Goal: Task Accomplishment & Management: Complete application form

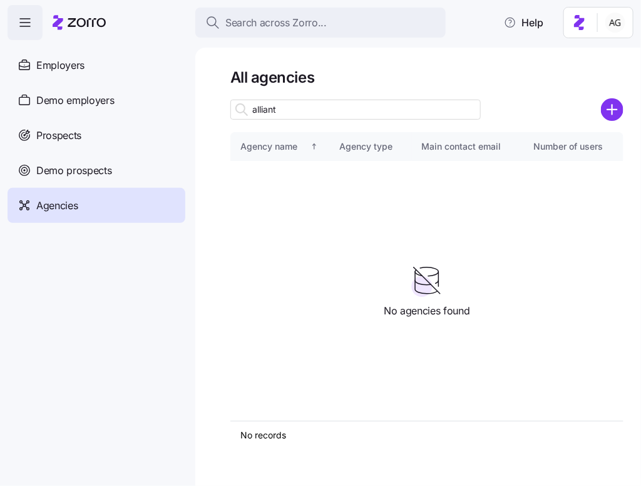
drag, startPoint x: 278, startPoint y: 111, endPoint x: 233, endPoint y: 111, distance: 45.1
click at [233, 111] on div "alliant" at bounding box center [355, 110] width 250 height 20
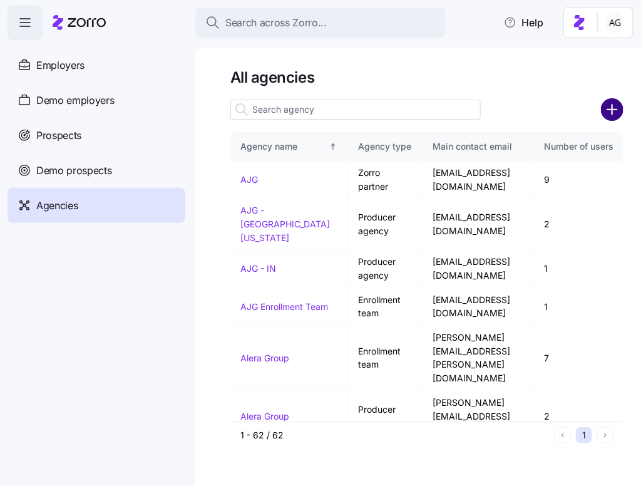
click at [615, 100] on circle "add icon" at bounding box center [612, 110] width 21 height 21
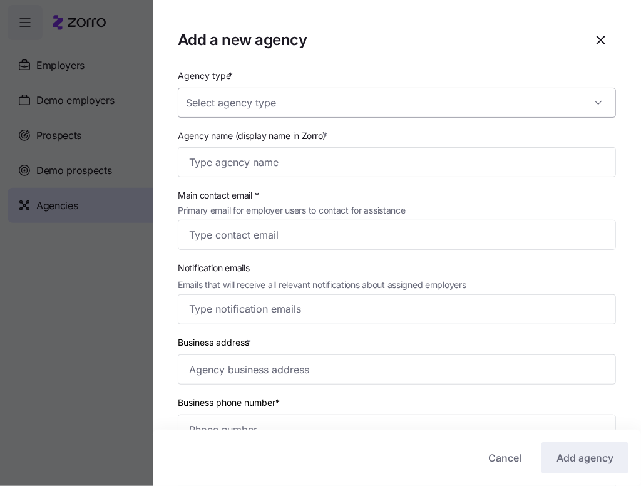
click at [399, 103] on input "Agency type *" at bounding box center [397, 103] width 438 height 30
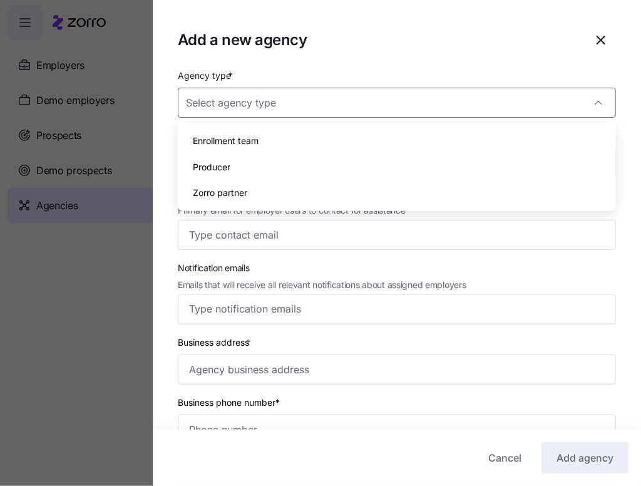
click at [340, 164] on div "Producer" at bounding box center [397, 167] width 428 height 26
type input "Producer"
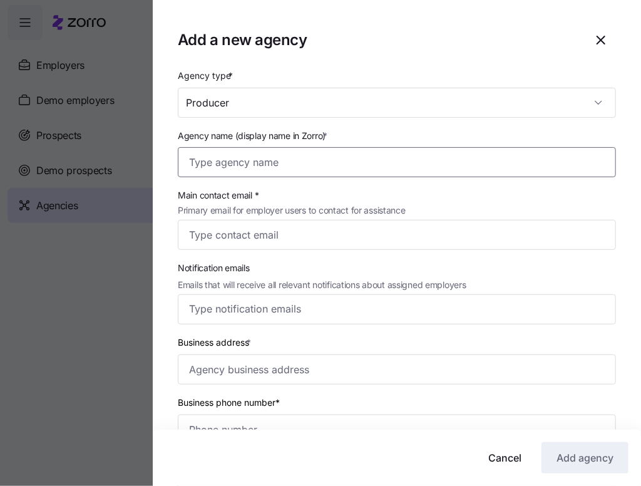
click at [304, 155] on input "Agency name (display name in Zorro) *" at bounding box center [397, 162] width 438 height 30
type input "Alliant"
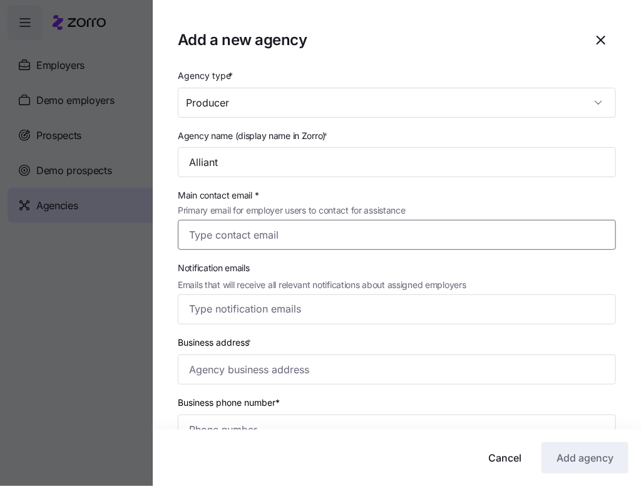
click at [276, 223] on input "Main contact email * Primary email for employer users to contact for assistance" at bounding box center [397, 235] width 438 height 30
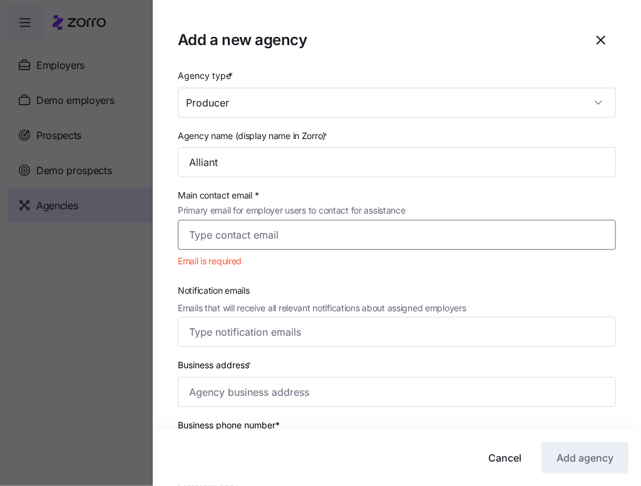
paste input "[PERSON_NAME][EMAIL_ADDRESS][PERSON_NAME][DOMAIN_NAME]"
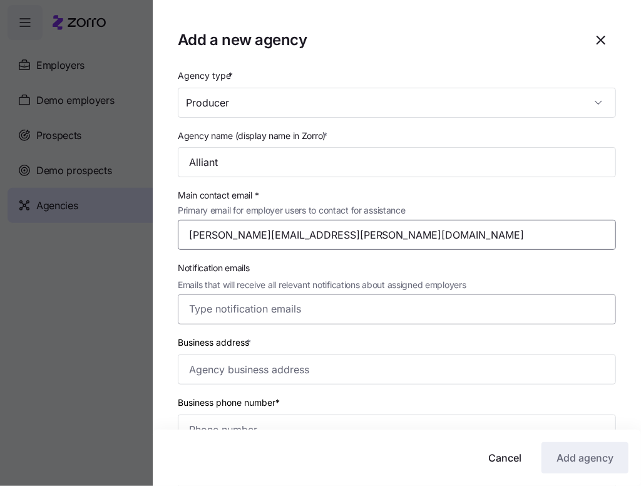
type input "[PERSON_NAME][EMAIL_ADDRESS][PERSON_NAME][DOMAIN_NAME]"
click at [230, 315] on input "Notification emails Emails that will receive all relevant notifications about a…" at bounding box center [385, 309] width 392 height 16
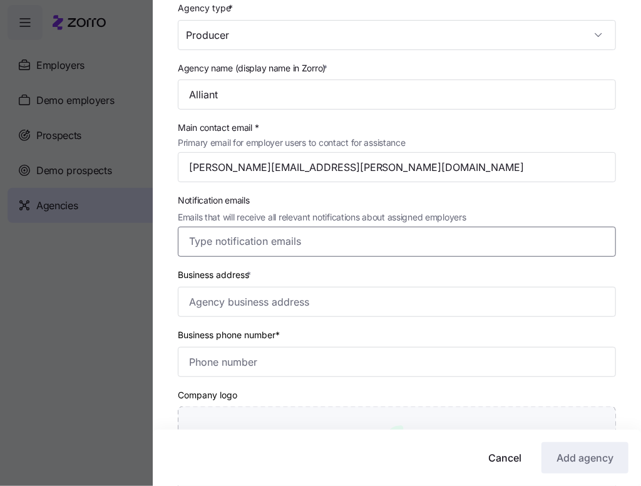
scroll to position [80, 0]
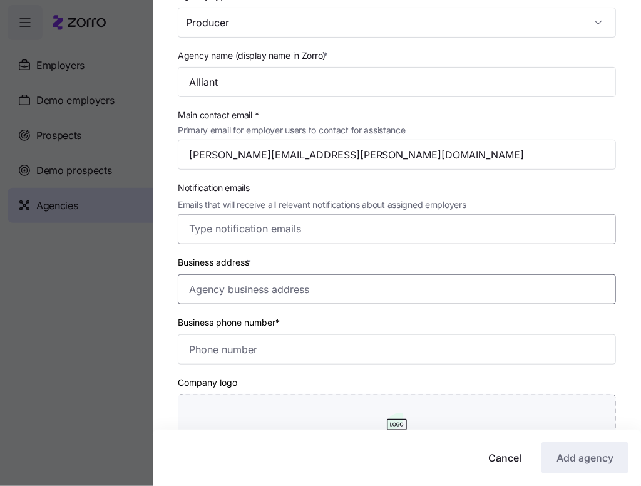
click at [287, 295] on input "Business address *" at bounding box center [397, 289] width 438 height 30
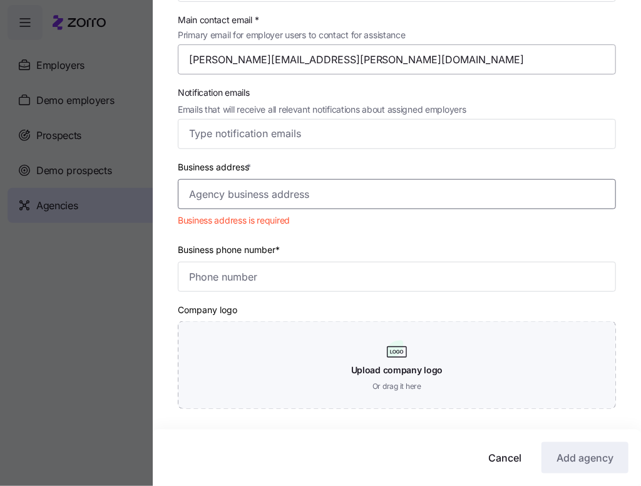
scroll to position [0, 0]
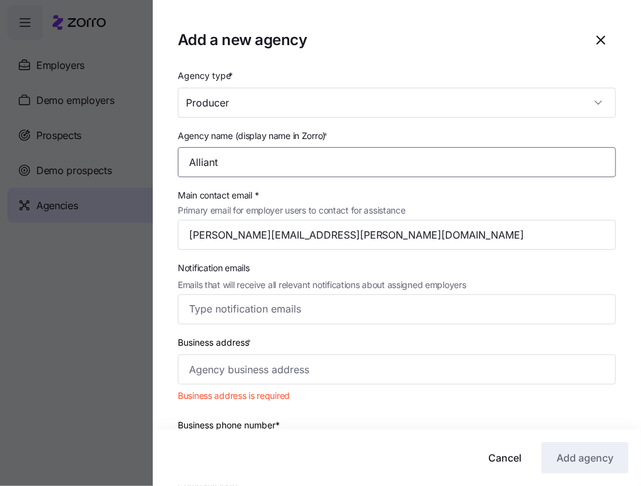
click at [250, 153] on input "Alliant" at bounding box center [397, 162] width 438 height 30
click at [240, 167] on input "Alliant" at bounding box center [397, 162] width 438 height 30
type input "Alliant Insurance Services, Inc"
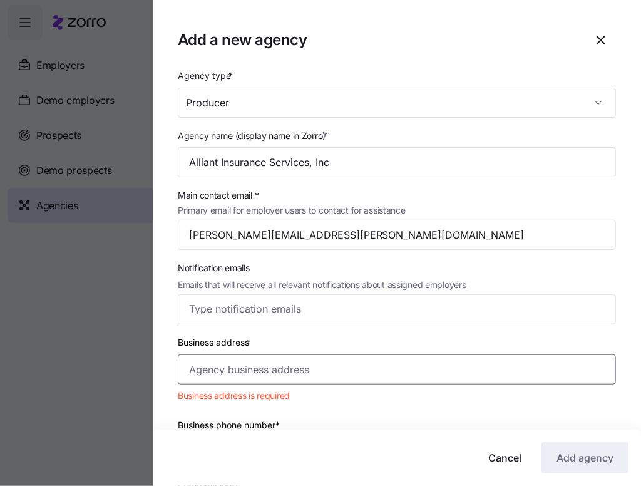
click at [214, 369] on input "Business address *" at bounding box center [397, 369] width 438 height 30
paste input "[STREET_ADDRESS][PERSON_NAME]"
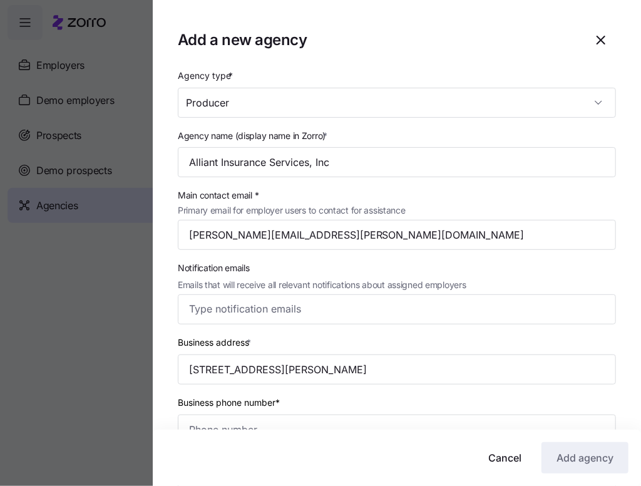
type input "[STREET_ADDRESS][PERSON_NAME]"
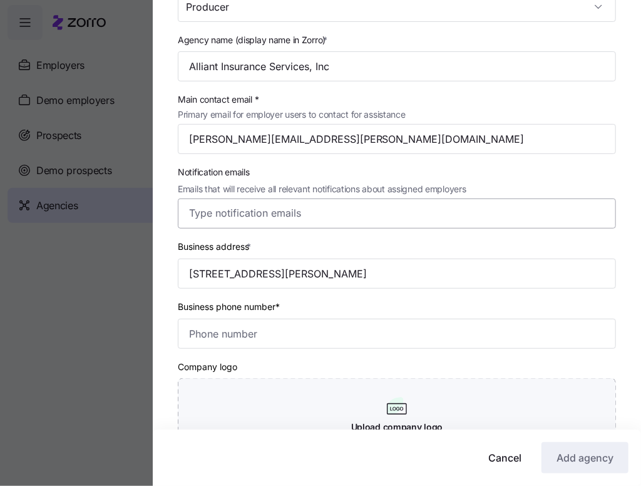
scroll to position [115, 0]
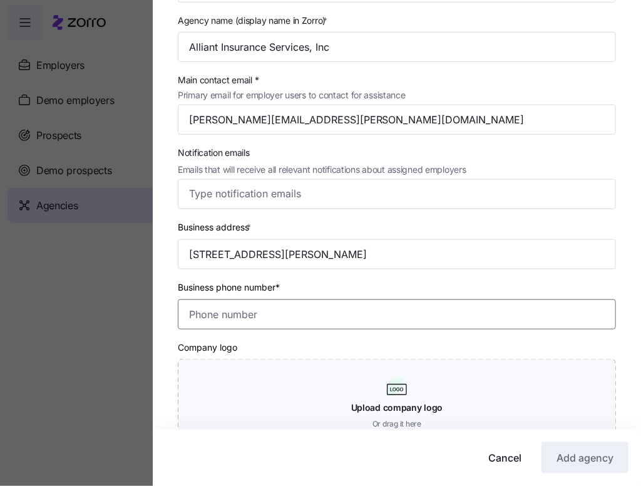
click at [335, 315] on input "Business phone number*" at bounding box center [397, 314] width 438 height 30
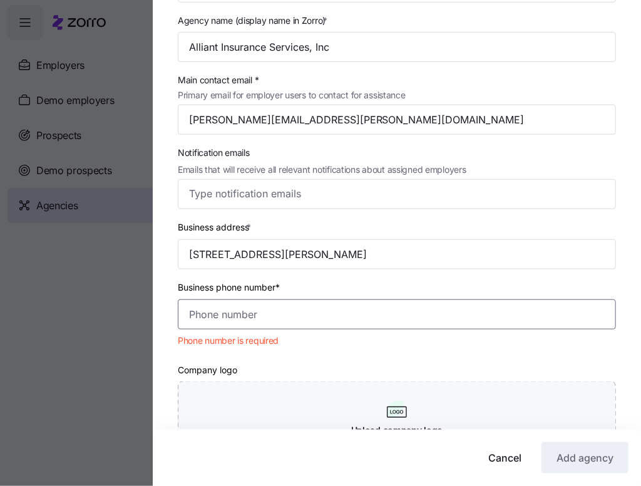
paste input "[PHONE_NUMBER]"
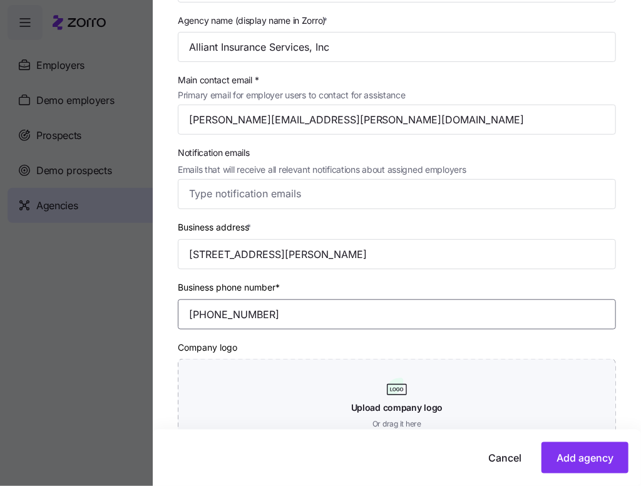
scroll to position [198, 0]
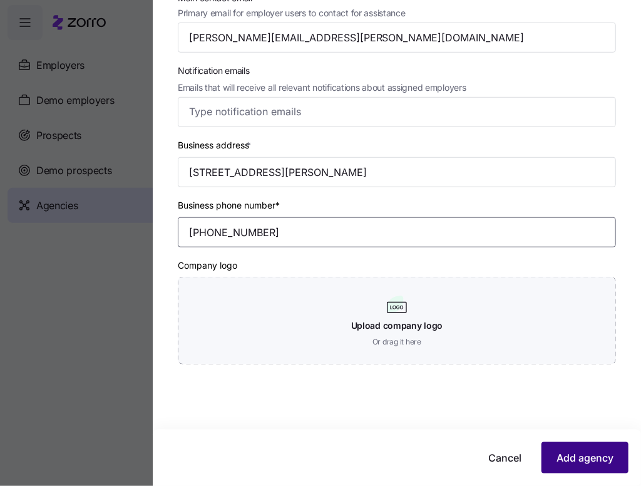
type input "[PHONE_NUMBER]"
click at [571, 451] on span "Add agency" at bounding box center [584, 457] width 57 height 15
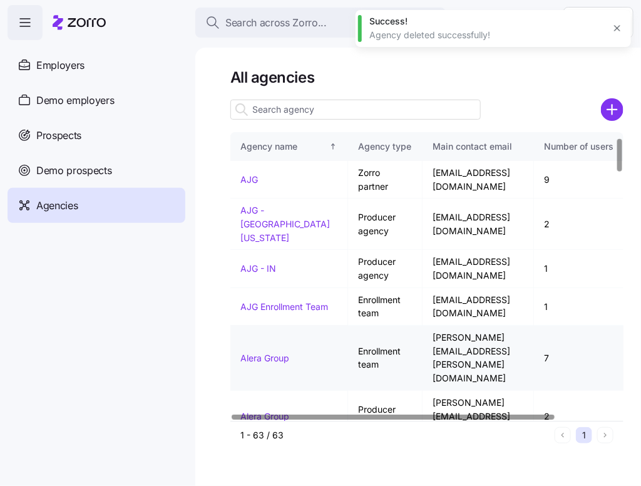
scroll to position [55, 0]
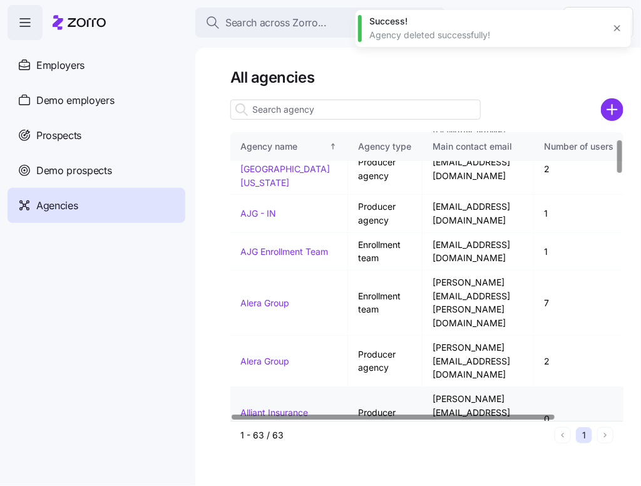
click at [282, 407] on link "Alliant Insurance Services, Inc" at bounding box center [274, 419] width 68 height 24
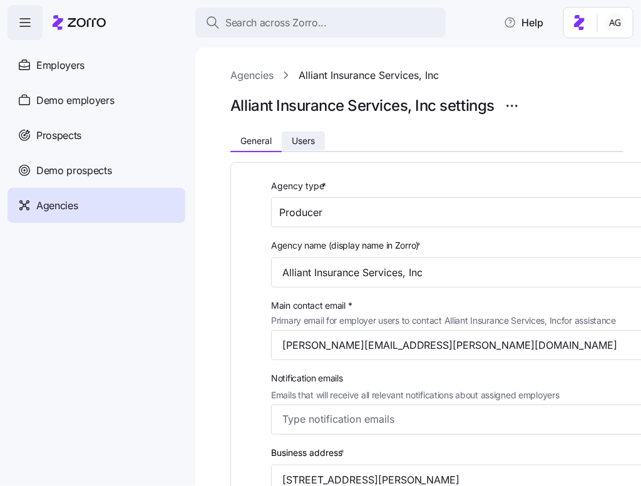
click at [303, 146] on button "Users" at bounding box center [303, 140] width 43 height 19
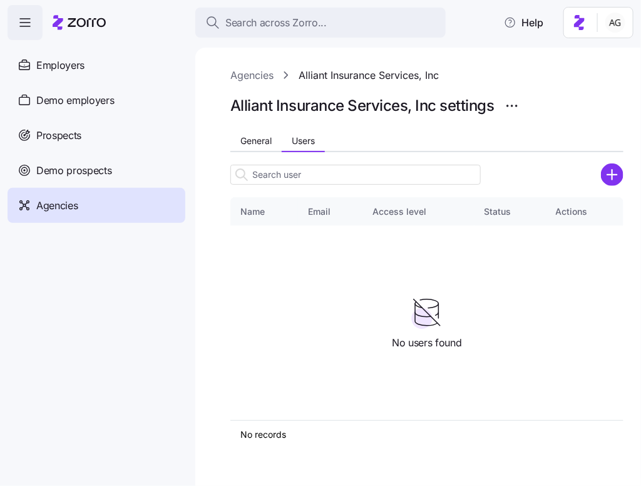
click at [310, 175] on input at bounding box center [355, 175] width 250 height 20
click at [616, 171] on circle "add icon" at bounding box center [612, 174] width 21 height 21
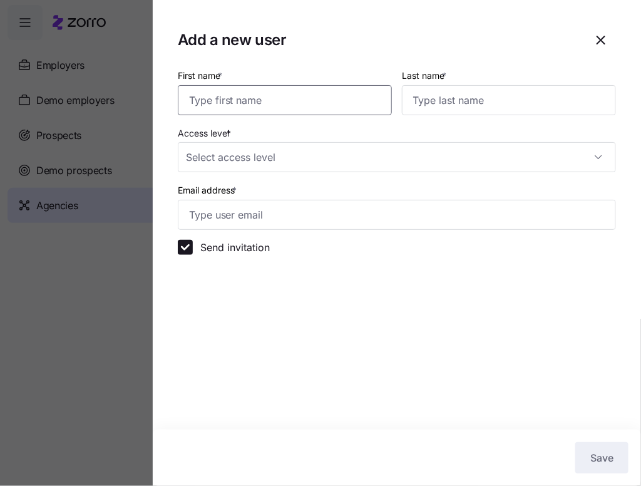
click at [341, 103] on input "First name *" at bounding box center [285, 100] width 214 height 30
type input "H"
type input "[PERSON_NAME]"
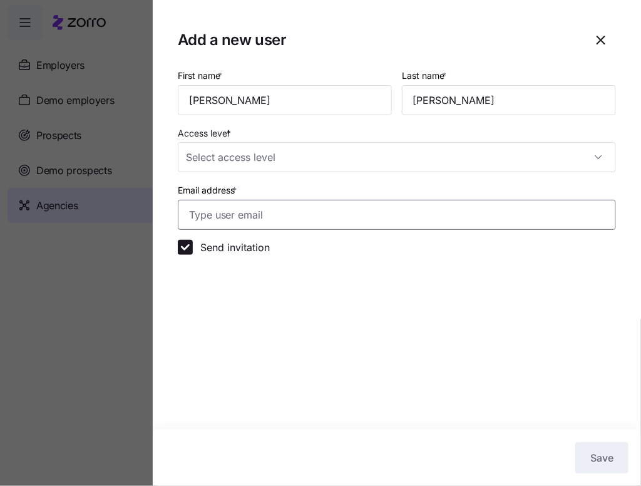
click at [223, 220] on input "Email address *" at bounding box center [397, 215] width 438 height 30
paste input "[PHONE_NUMBER]"
type input "[PHONE_NUMBER]"
drag, startPoint x: 271, startPoint y: 218, endPoint x: 142, endPoint y: 210, distance: 129.2
click at [142, 478] on div "Add a new user First name * [PERSON_NAME] Last name * [PERSON_NAME] Access leve…" at bounding box center [320, 478] width 641 height 0
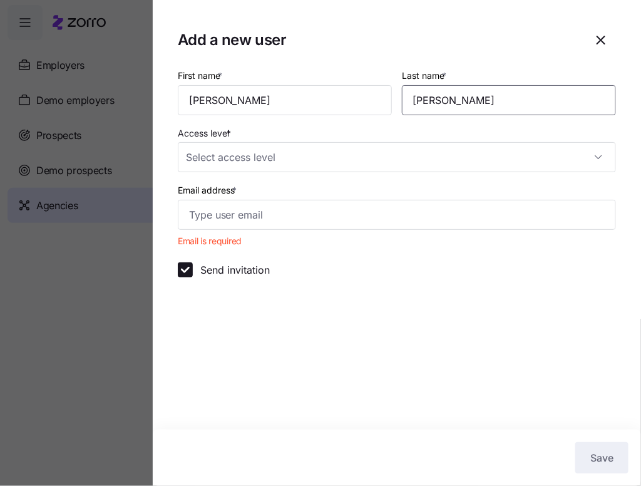
drag, startPoint x: 455, startPoint y: 102, endPoint x: 405, endPoint y: 103, distance: 50.1
click at [406, 103] on input "[PERSON_NAME]" at bounding box center [509, 100] width 214 height 30
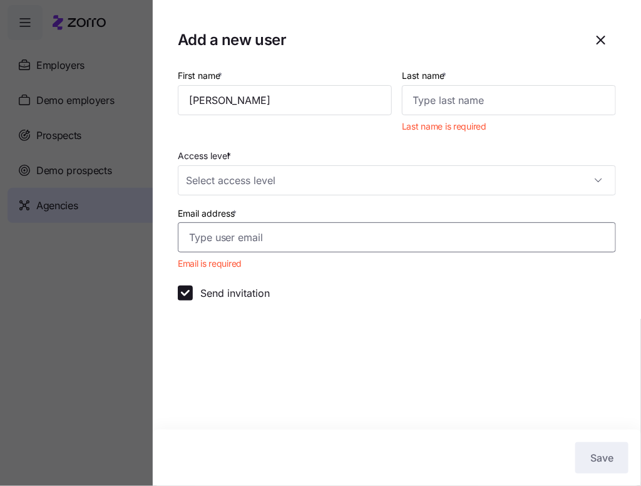
click at [317, 236] on input "Email address *" at bounding box center [397, 237] width 438 height 30
paste input "[PERSON_NAME][EMAIL_ADDRESS][PERSON_NAME][DOMAIN_NAME]"
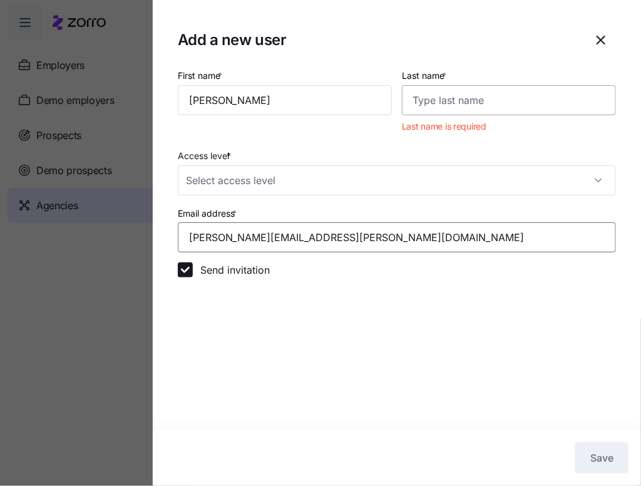
type input "[PERSON_NAME][EMAIL_ADDRESS][PERSON_NAME][DOMAIN_NAME]"
click at [477, 108] on input "Last name *" at bounding box center [509, 100] width 214 height 30
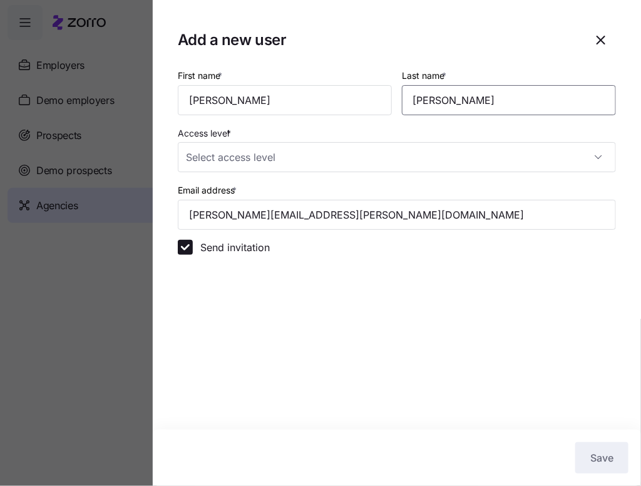
type input "[PERSON_NAME]"
click at [411, 245] on div "Send invitation" at bounding box center [397, 247] width 438 height 15
click at [595, 45] on icon "button" at bounding box center [600, 40] width 15 height 15
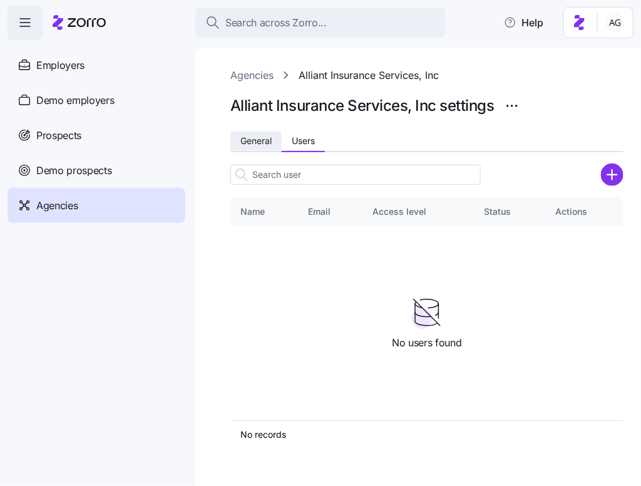
click at [273, 143] on button "General" at bounding box center [255, 140] width 51 height 19
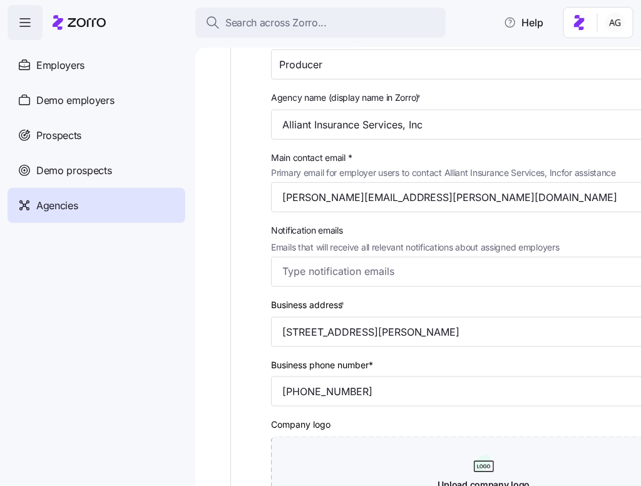
scroll to position [151, 0]
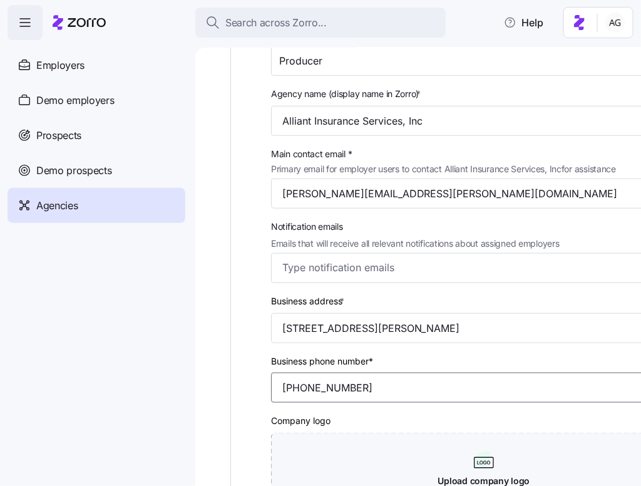
click at [354, 384] on input "[PHONE_NUMBER]" at bounding box center [484, 387] width 426 height 30
drag, startPoint x: 336, startPoint y: 384, endPoint x: 276, endPoint y: 384, distance: 60.1
click at [276, 384] on input "[PHONE_NUMBER]" at bounding box center [484, 387] width 426 height 30
drag, startPoint x: 375, startPoint y: 386, endPoint x: 270, endPoint y: 390, distance: 105.8
click at [270, 390] on div "Business phone number* [PHONE_NUMBER]" at bounding box center [484, 378] width 436 height 60
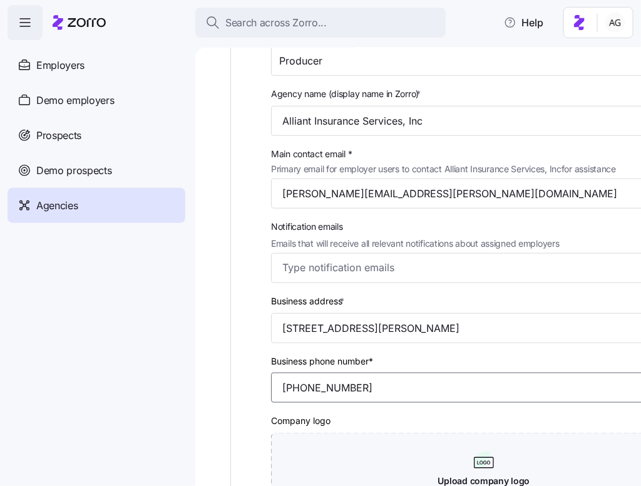
paste input "318-9684"
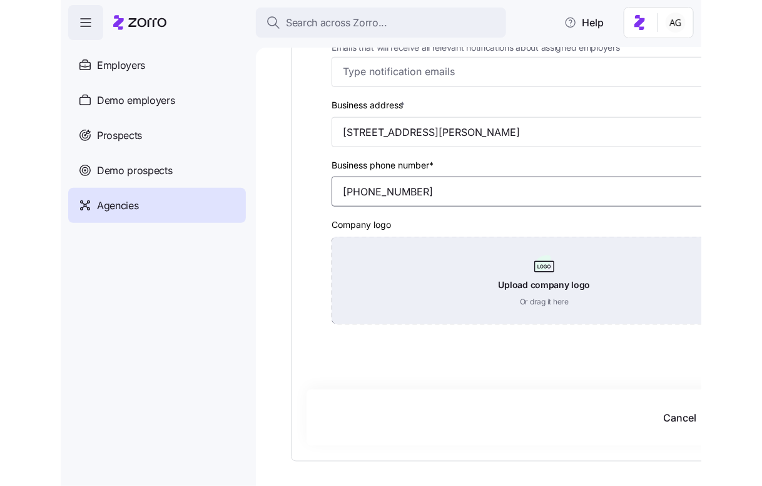
scroll to position [349, 0]
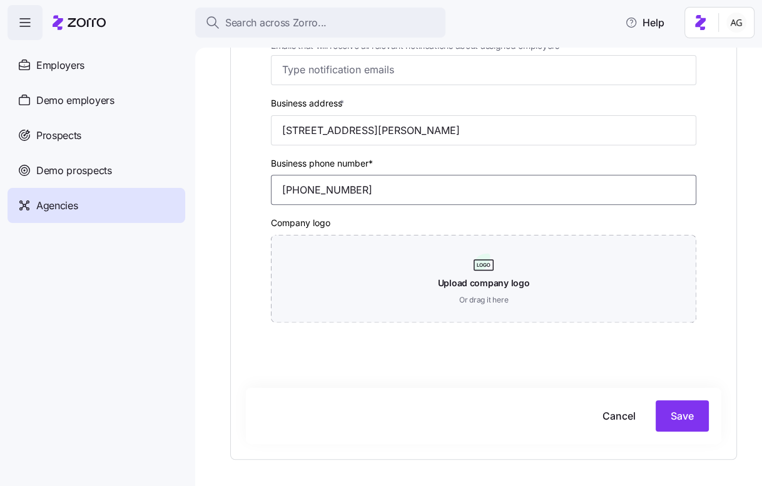
type input "[PHONE_NUMBER]"
click at [640, 399] on div "Cancel Save" at bounding box center [484, 415] width 476 height 56
click at [640, 407] on button "Save" at bounding box center [682, 415] width 53 height 31
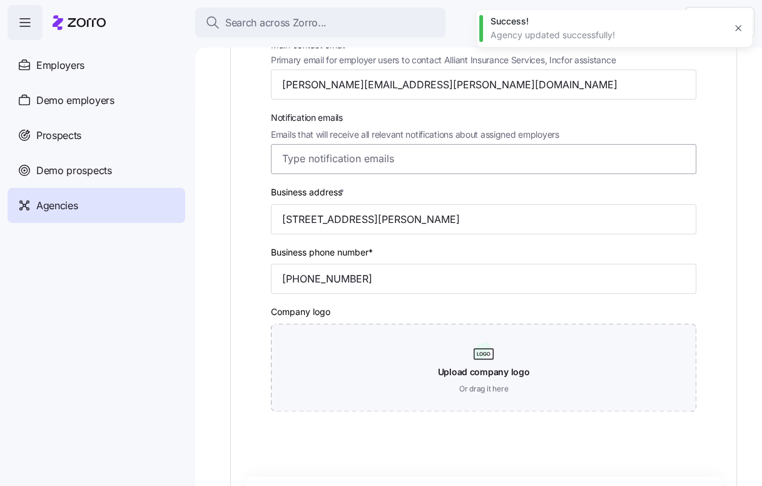
scroll to position [0, 0]
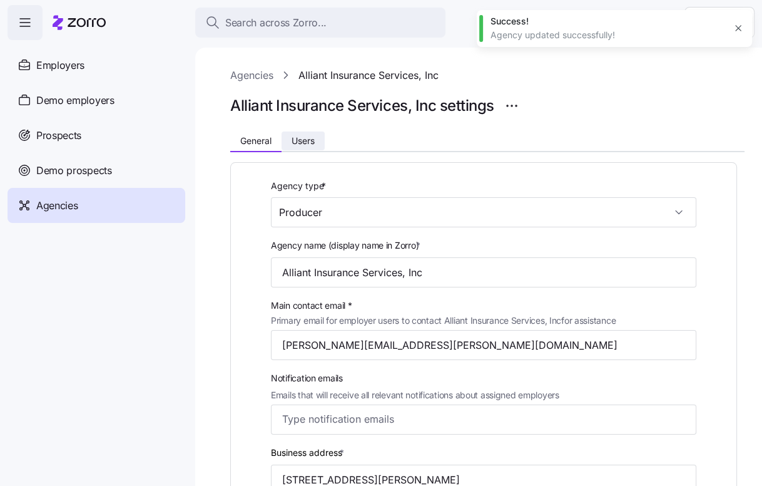
click at [301, 146] on button "Users" at bounding box center [303, 140] width 43 height 19
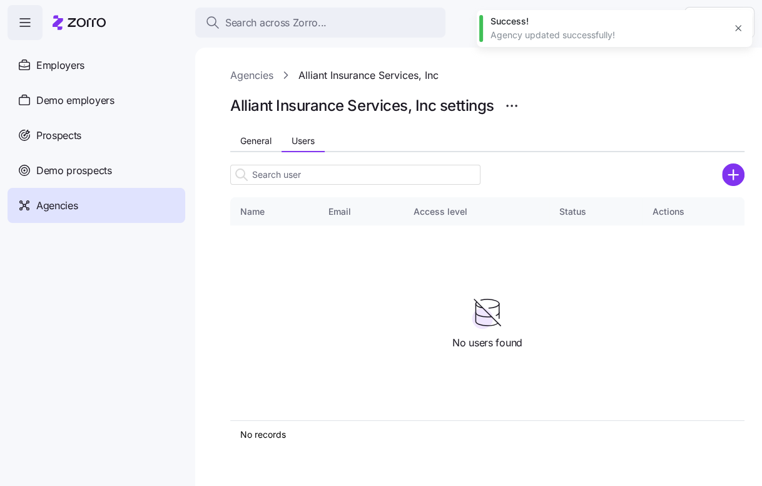
click at [640, 180] on div at bounding box center [487, 174] width 514 height 25
click at [640, 175] on icon "add icon" at bounding box center [732, 175] width 9 height 0
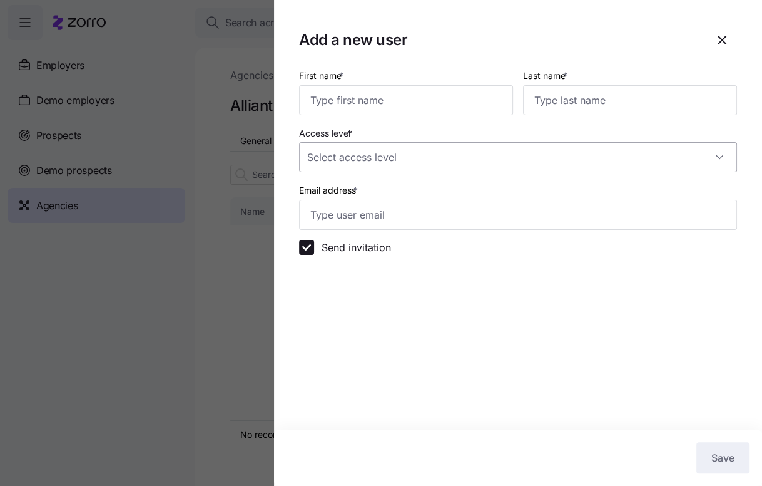
click at [486, 164] on input "Access level *" at bounding box center [518, 157] width 438 height 30
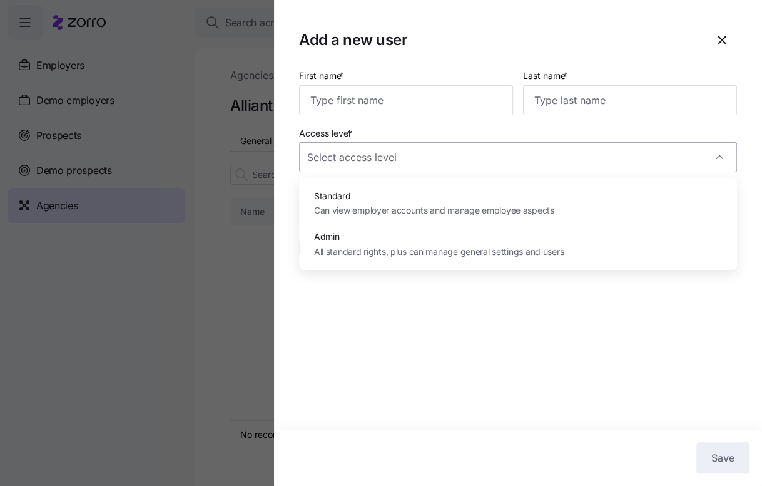
click at [469, 160] on input "Access level *" at bounding box center [518, 157] width 438 height 30
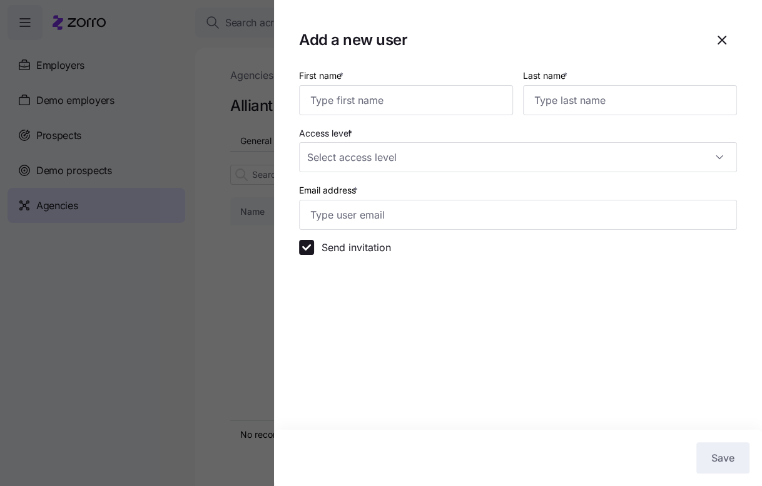
click at [396, 117] on div "First name *" at bounding box center [406, 92] width 224 height 58
click at [394, 110] on input "First name *" at bounding box center [406, 100] width 214 height 30
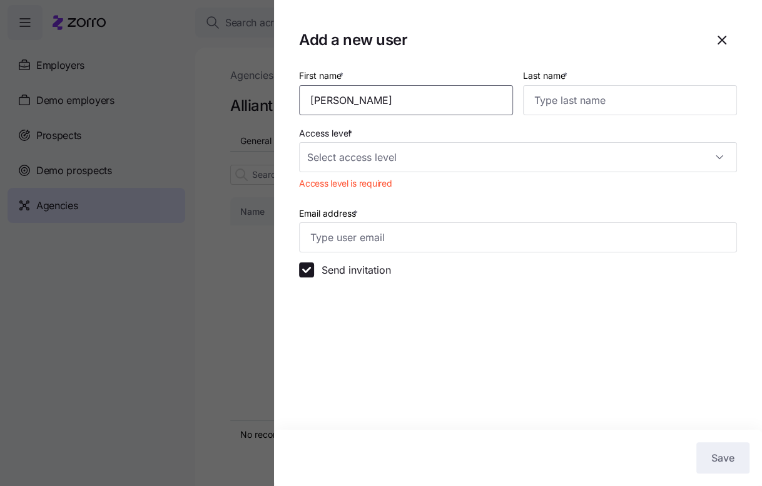
type input "[PERSON_NAME]"
click at [349, 150] on input "Access level *" at bounding box center [518, 157] width 438 height 30
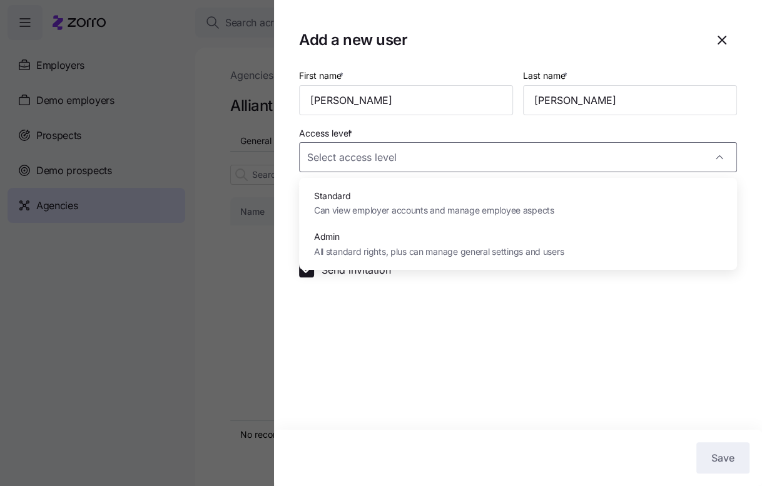
click at [347, 193] on span "Standard" at bounding box center [434, 196] width 240 height 14
type input "Standard"
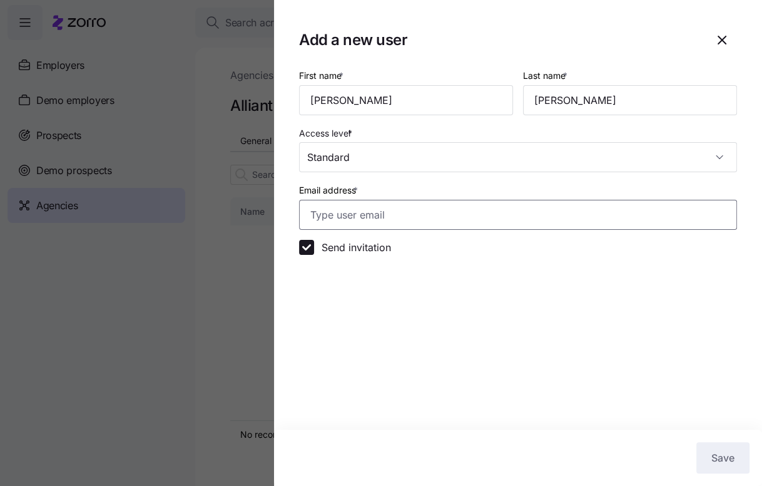
click at [339, 215] on input "Email address *" at bounding box center [518, 215] width 438 height 30
paste input "[PERSON_NAME][EMAIL_ADDRESS][PERSON_NAME][DOMAIN_NAME]"
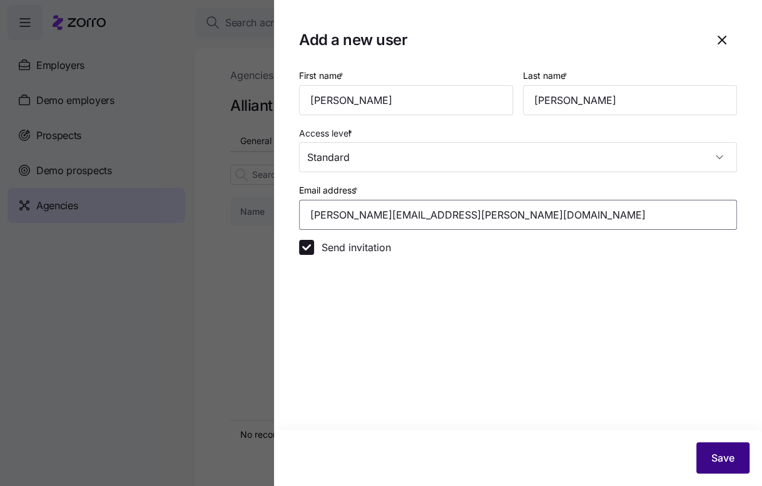
type input "[PERSON_NAME][EMAIL_ADDRESS][PERSON_NAME][DOMAIN_NAME]"
click at [640, 457] on span "Save" at bounding box center [723, 457] width 23 height 15
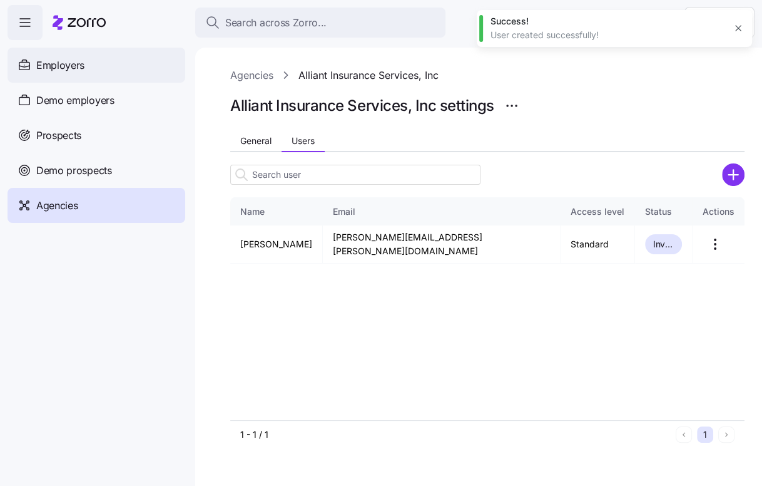
click at [86, 59] on div "Employers" at bounding box center [97, 65] width 178 height 35
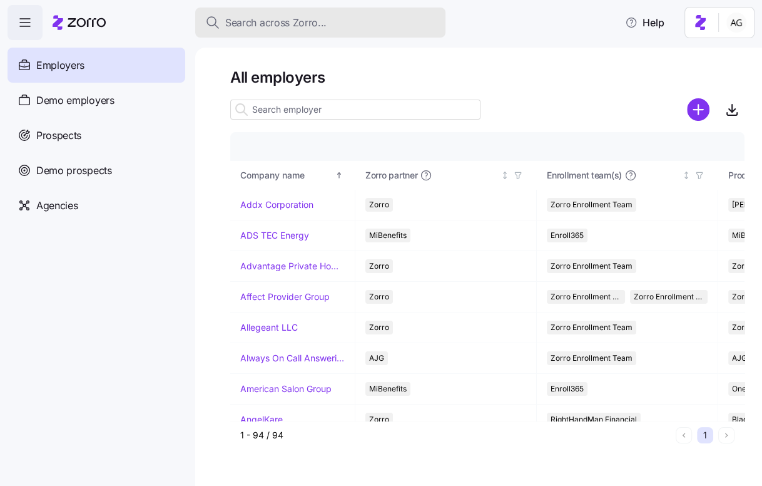
click at [248, 19] on span "Search across Zorro..." at bounding box center [275, 23] width 101 height 16
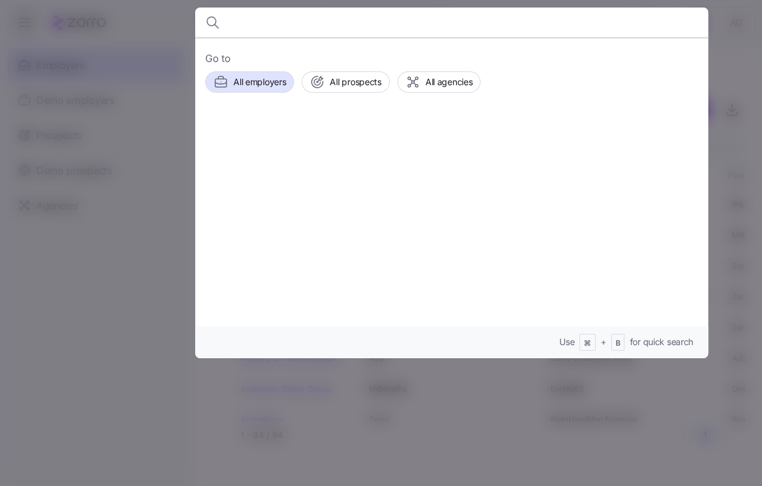
click at [152, 79] on div at bounding box center [381, 243] width 762 height 486
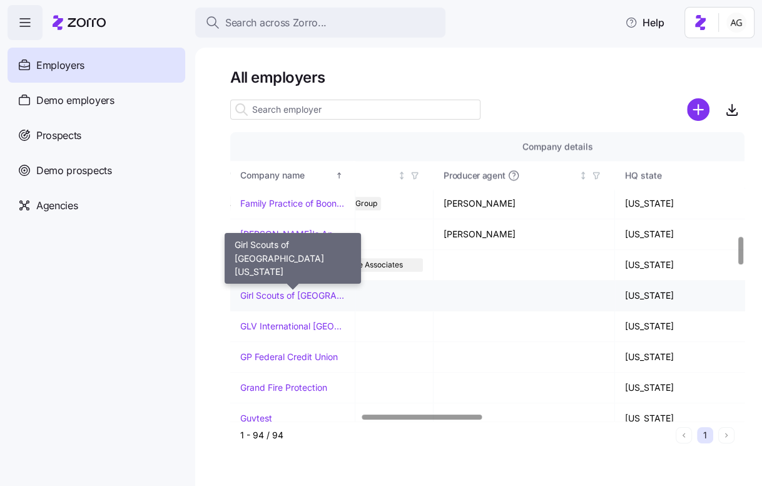
scroll to position [1075, 596]
